Goal: Transaction & Acquisition: Purchase product/service

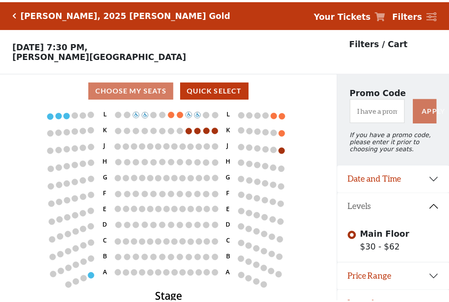
scroll to position [18, 0]
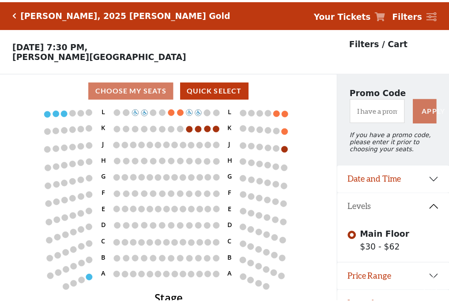
scroll to position [18, 0]
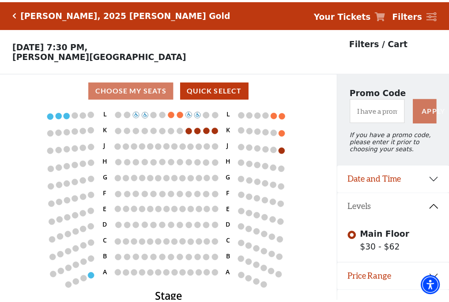
scroll to position [18, 0]
